Goal: Use online tool/utility: Utilize a website feature to perform a specific function

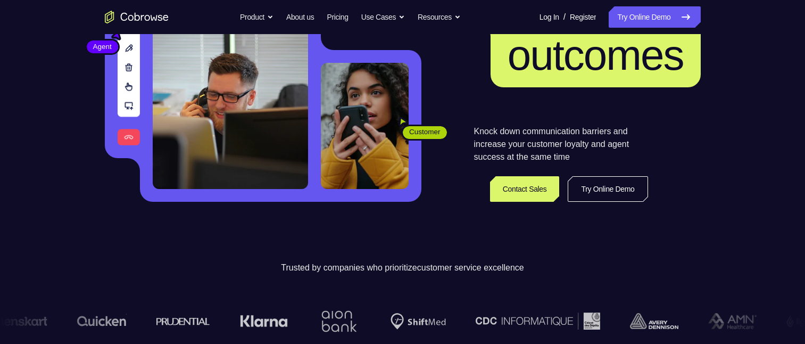
scroll to position [160, 0]
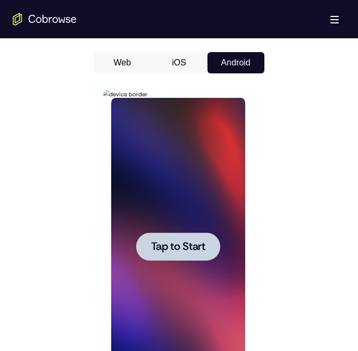
scroll to position [532, 0]
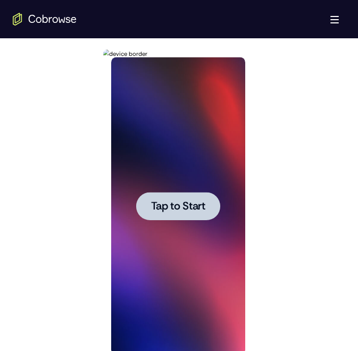
click at [188, 203] on span "Tap to Start" at bounding box center [178, 206] width 54 height 11
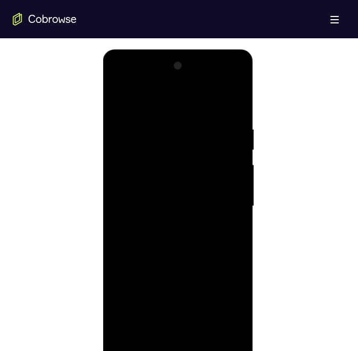
click at [179, 348] on div at bounding box center [178, 206] width 134 height 298
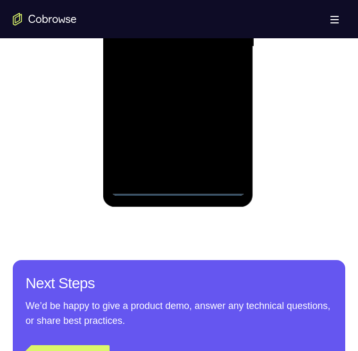
click at [221, 142] on div at bounding box center [178, 47] width 134 height 298
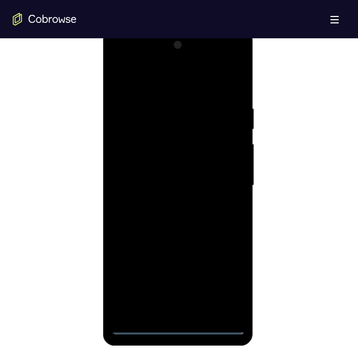
click at [173, 86] on div at bounding box center [178, 186] width 134 height 298
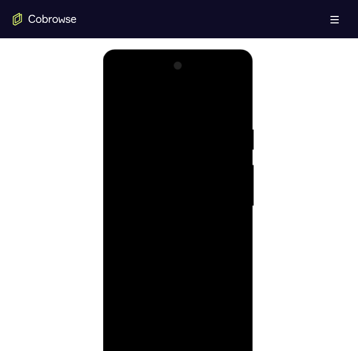
click at [184, 145] on div at bounding box center [178, 206] width 134 height 298
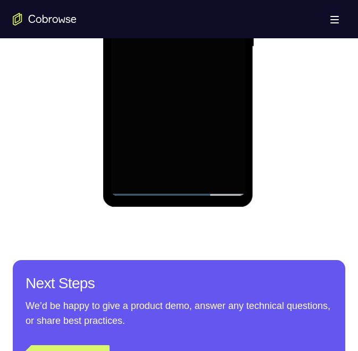
click at [212, 164] on div at bounding box center [178, 47] width 134 height 298
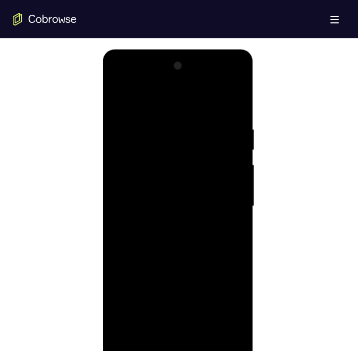
click at [192, 286] on div at bounding box center [178, 206] width 134 height 298
click at [225, 272] on div at bounding box center [178, 206] width 134 height 298
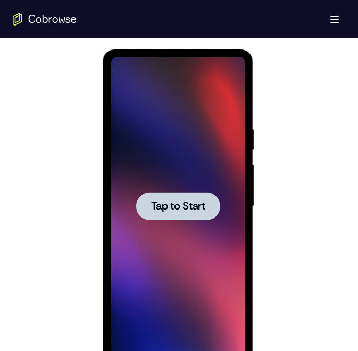
drag, startPoint x: 194, startPoint y: 200, endPoint x: 363, endPoint y: 278, distance: 185.7
click at [194, 201] on span "Tap to Start" at bounding box center [178, 206] width 54 height 11
